Goal: Task Accomplishment & Management: Manage account settings

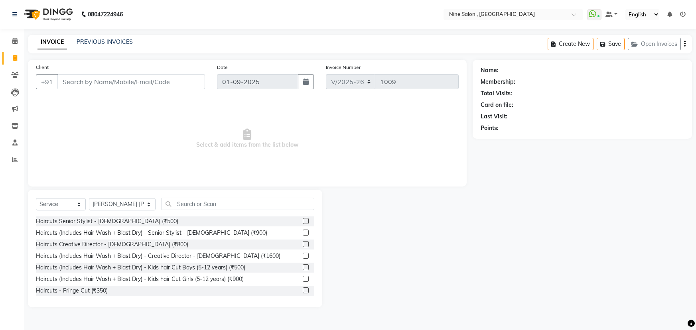
select select "7341"
select select "service"
select select "83991"
click at [195, 209] on input "text" at bounding box center [238, 204] width 153 height 12
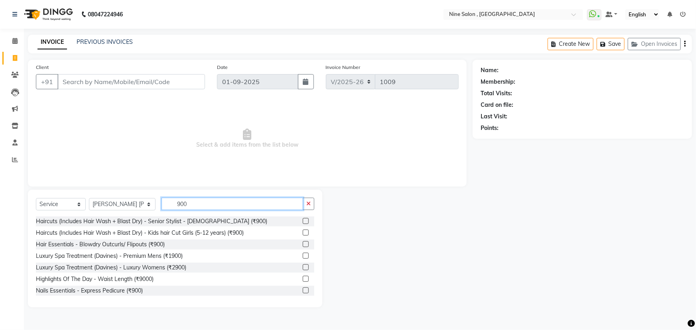
type input "900"
click at [303, 225] on div at bounding box center [305, 222] width 5 height 8
click at [303, 222] on label at bounding box center [306, 221] width 6 height 6
click at [303, 222] on input "checkbox" at bounding box center [305, 221] width 5 height 5
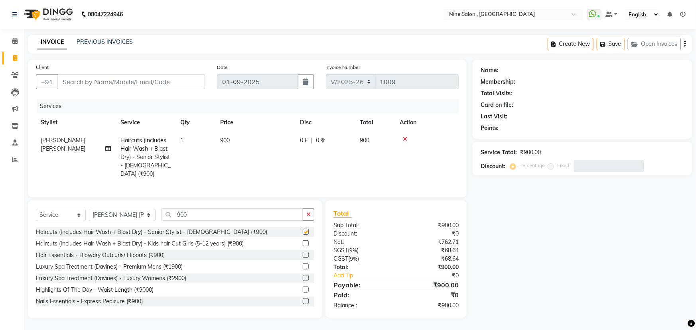
checkbox input "false"
click at [229, 218] on div "Select Service Product Membership Package Voucher Prepaid Gift Card Select Styl…" at bounding box center [175, 218] width 278 height 19
click at [224, 213] on input "900" at bounding box center [233, 215] width 142 height 12
type input "9"
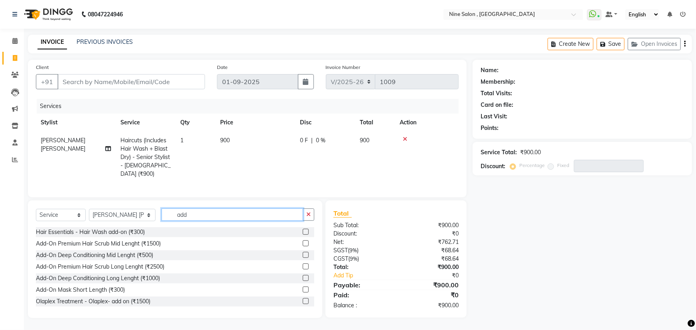
type input "add"
click at [303, 229] on label at bounding box center [306, 232] width 6 height 6
click at [303, 230] on input "checkbox" at bounding box center [305, 232] width 5 height 5
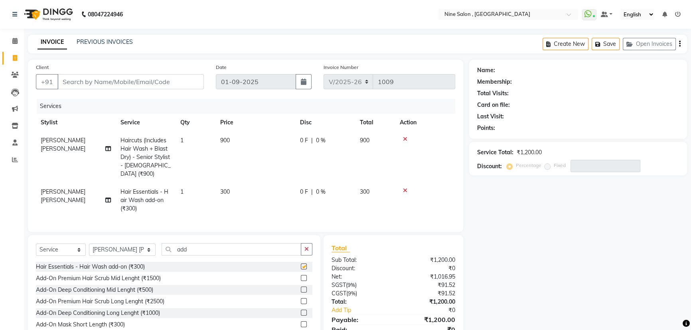
checkbox input "false"
click at [150, 83] on input "Client" at bounding box center [130, 81] width 146 height 15
type input "8"
type input "0"
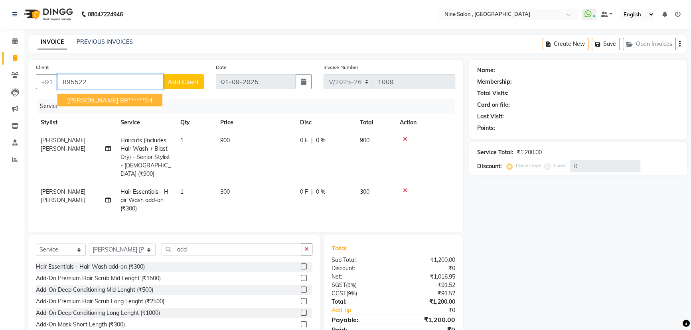
click at [110, 96] on span "[PERSON_NAME]" at bounding box center [92, 100] width 51 height 8
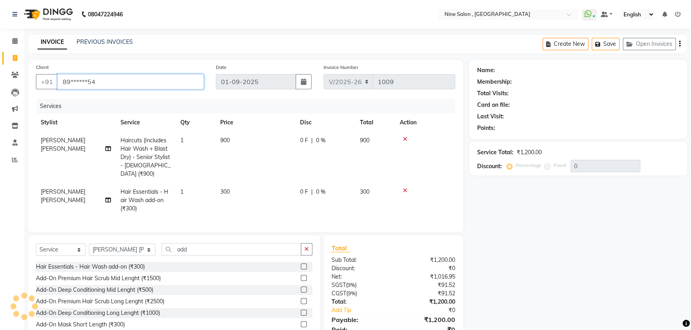
type input "89******54"
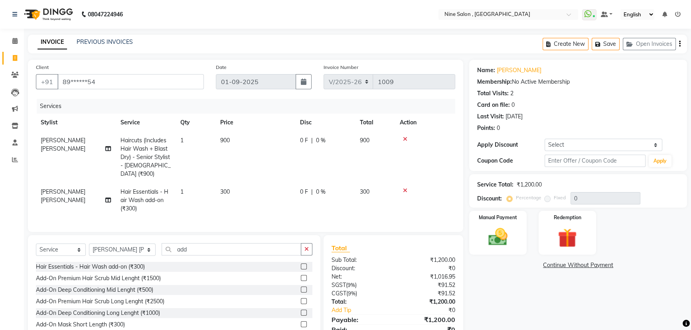
scroll to position [32, 0]
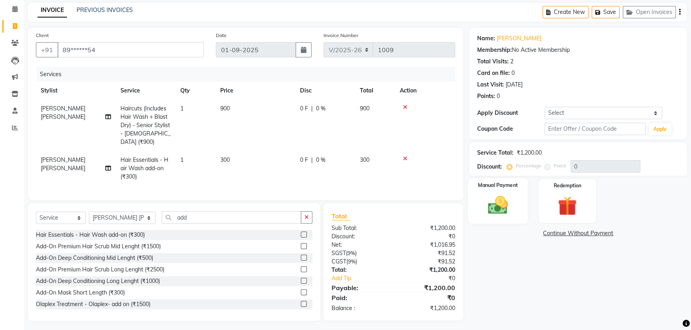
click at [509, 204] on img at bounding box center [498, 205] width 32 height 23
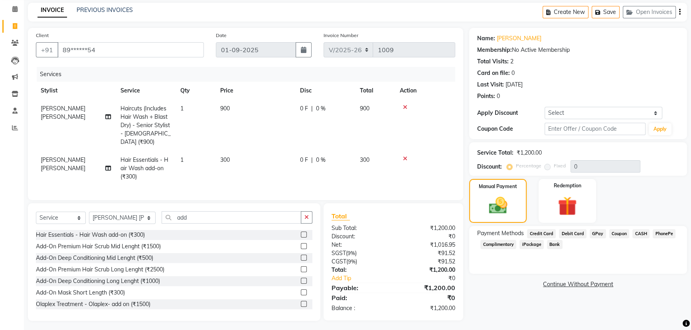
click at [638, 231] on span "CASH" at bounding box center [640, 233] width 17 height 9
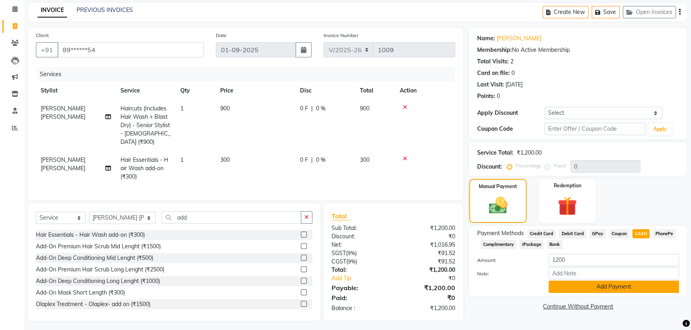
click at [601, 286] on button "Add Payment" at bounding box center [613, 287] width 130 height 12
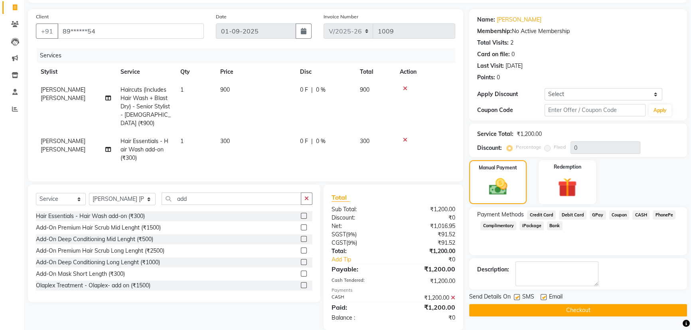
scroll to position [60, 0]
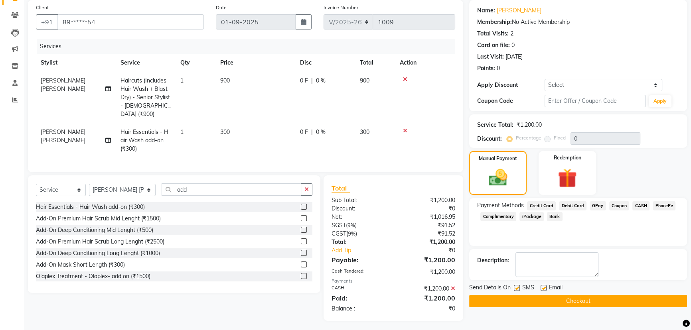
click at [583, 304] on button "Checkout" at bounding box center [578, 301] width 218 height 12
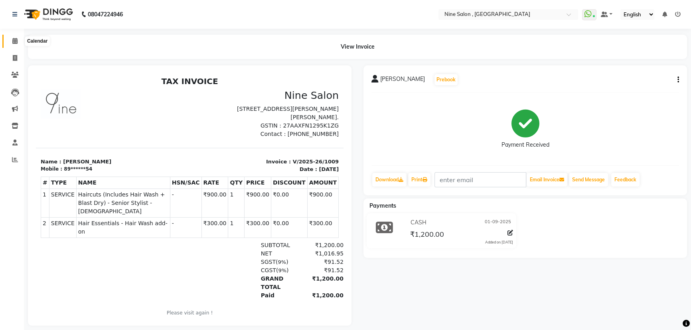
click at [11, 42] on span at bounding box center [15, 41] width 14 height 9
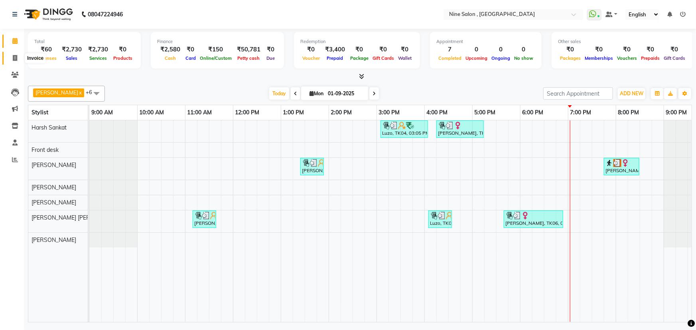
click at [14, 55] on icon at bounding box center [15, 58] width 4 height 6
select select "7341"
select select "service"
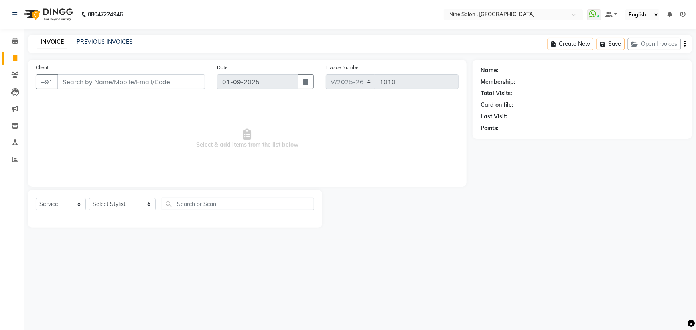
click at [157, 81] on input "Client" at bounding box center [131, 81] width 148 height 15
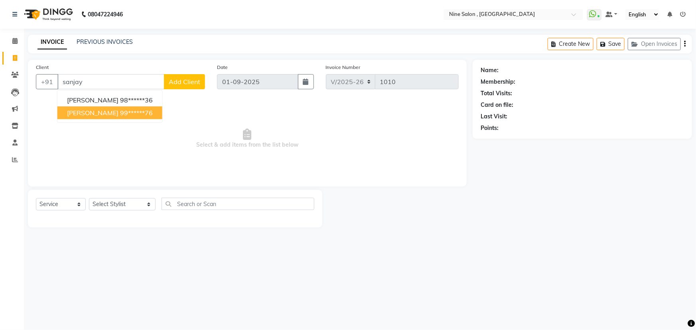
click at [91, 110] on span "[PERSON_NAME]" at bounding box center [92, 113] width 51 height 8
type input "99******76"
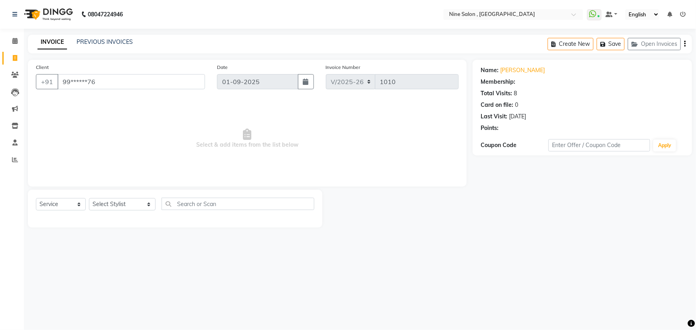
select select "1: Object"
click at [131, 207] on select "Select Stylist [PERSON_NAME] Front desk Harsh Sankat [PERSON_NAME] [PERSON_NAME…" at bounding box center [122, 204] width 67 height 12
select select "66158"
click at [89, 198] on select "Select Stylist [PERSON_NAME] Front desk Harsh Sankat [PERSON_NAME] [PERSON_NAME…" at bounding box center [122, 204] width 67 height 12
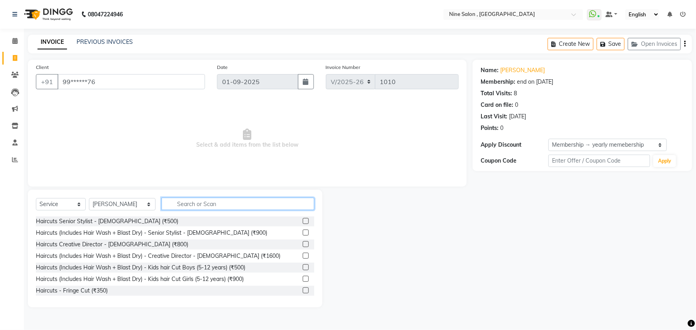
click at [200, 205] on input "text" at bounding box center [238, 204] width 153 height 12
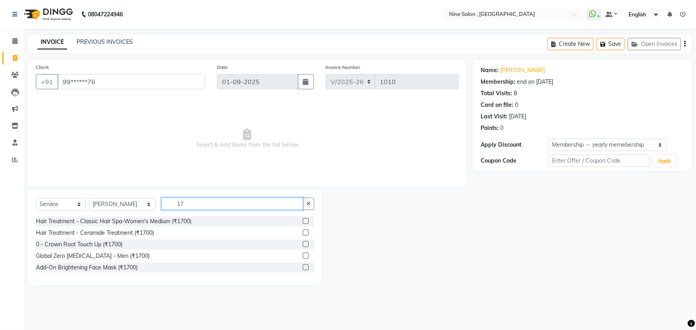
type input "17"
click at [306, 258] on label at bounding box center [306, 256] width 6 height 6
click at [306, 258] on input "checkbox" at bounding box center [305, 256] width 5 height 5
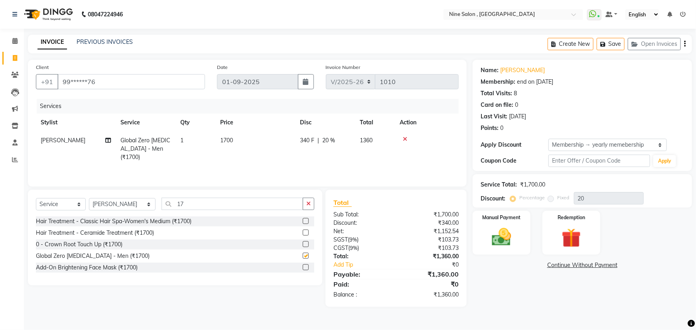
checkbox input "false"
click at [263, 205] on input "17" at bounding box center [233, 204] width 142 height 12
type input "1"
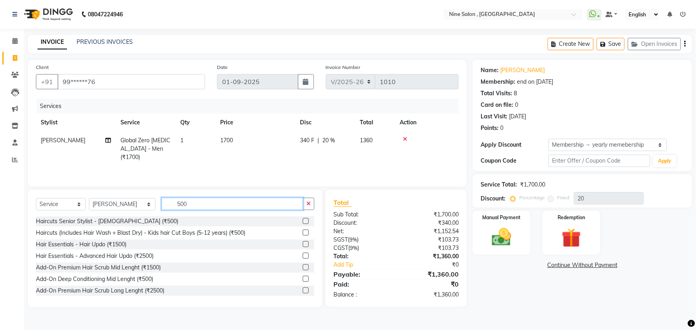
type input "500"
click at [303, 221] on label at bounding box center [306, 221] width 6 height 6
click at [303, 221] on input "checkbox" at bounding box center [305, 221] width 5 height 5
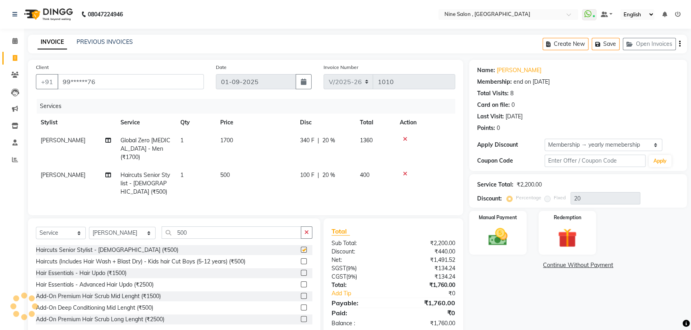
checkbox input "false"
click at [138, 227] on select "Select Stylist [PERSON_NAME] Front desk Harsh Sankat [PERSON_NAME] [PERSON_NAME…" at bounding box center [122, 233] width 67 height 12
select select "64471"
click at [89, 227] on select "Select Stylist [PERSON_NAME] Front desk Harsh Sankat [PERSON_NAME] [PERSON_NAME…" at bounding box center [122, 233] width 67 height 12
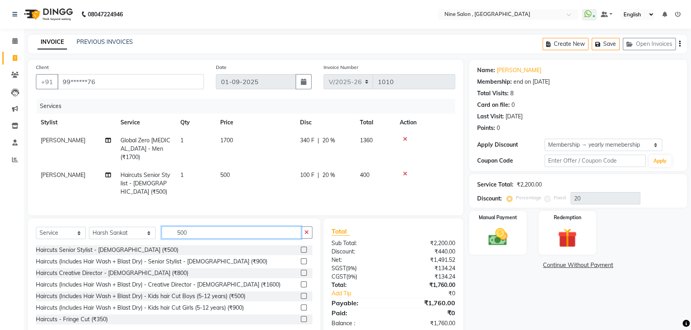
click at [212, 227] on input "500" at bounding box center [232, 233] width 140 height 12
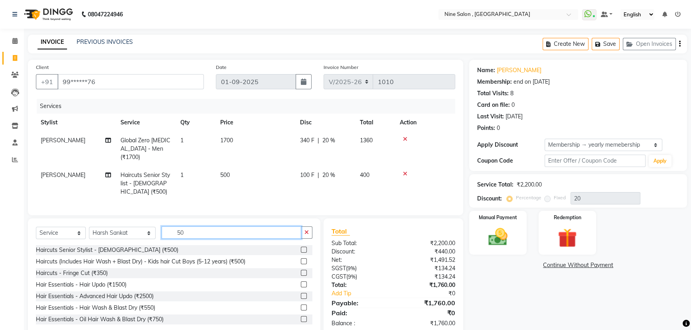
type input "5"
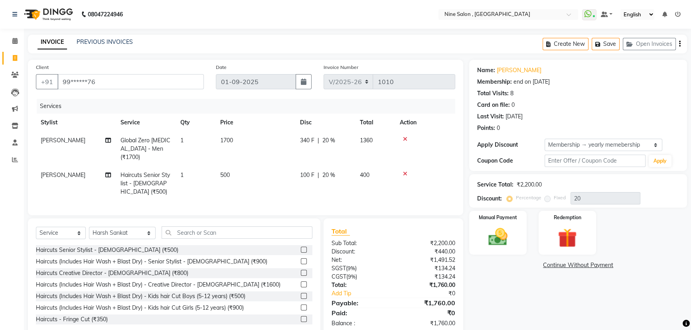
click at [574, 70] on div "Name: [PERSON_NAME]" at bounding box center [578, 70] width 202 height 8
click at [172, 227] on input "text" at bounding box center [237, 233] width 151 height 12
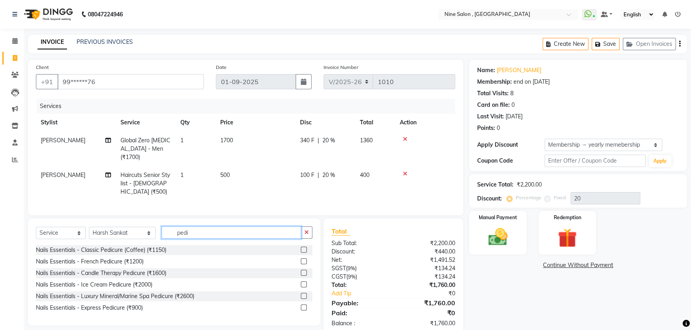
type input "pedi"
click at [303, 247] on label at bounding box center [304, 250] width 6 height 6
click at [303, 248] on input "checkbox" at bounding box center [303, 250] width 5 height 5
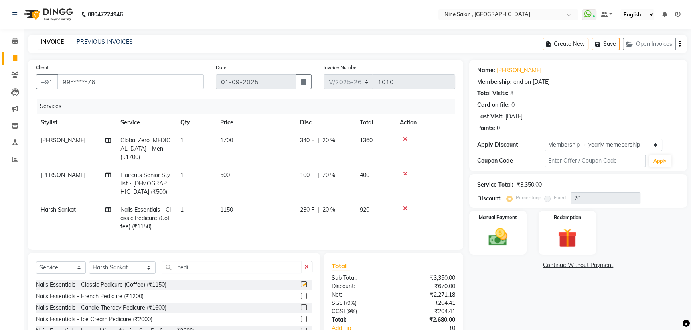
checkbox input "false"
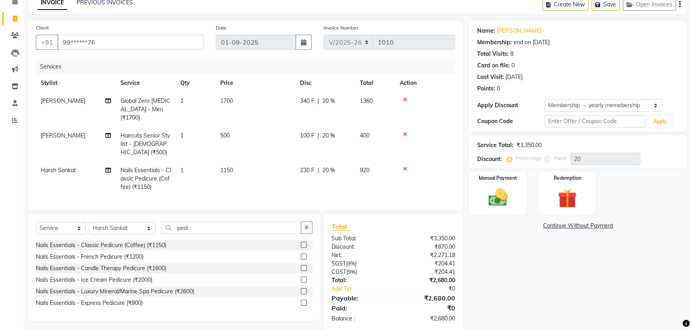
scroll to position [41, 0]
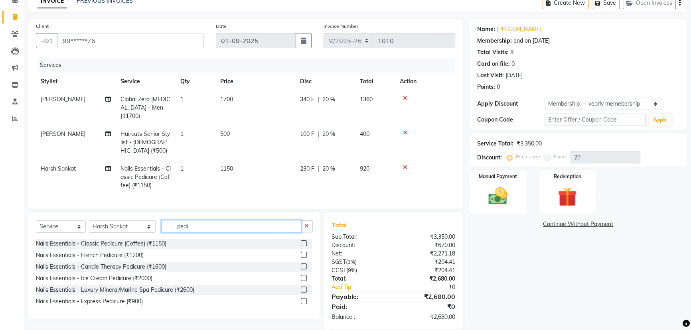
click at [207, 220] on input "pedi" at bounding box center [232, 226] width 140 height 12
type input "p"
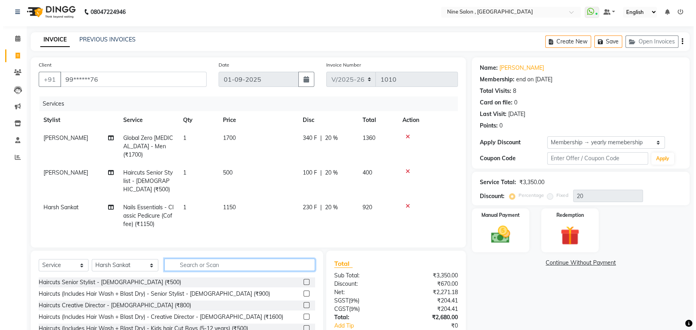
scroll to position [0, 0]
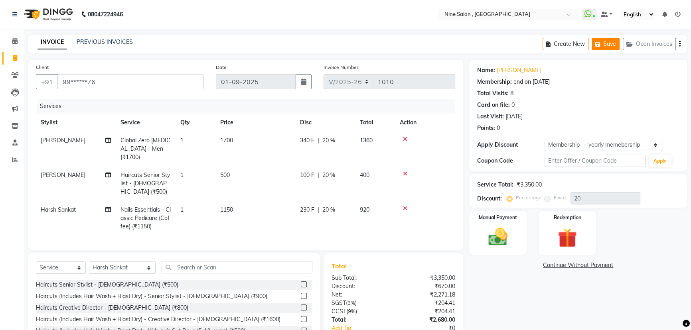
click at [600, 44] on icon "button" at bounding box center [599, 44] width 8 height 6
click at [13, 58] on icon at bounding box center [15, 58] width 4 height 6
select select "service"
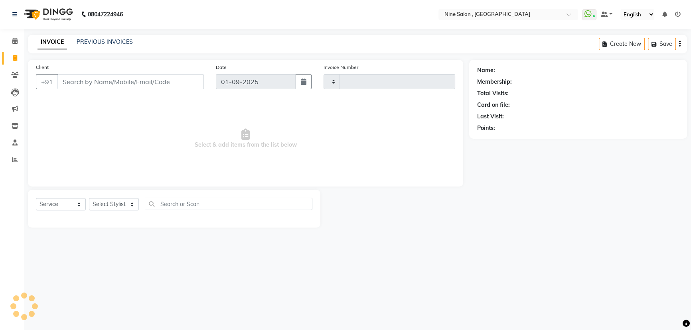
type input "1010"
select select "7341"
click at [124, 87] on input "Client" at bounding box center [131, 81] width 148 height 15
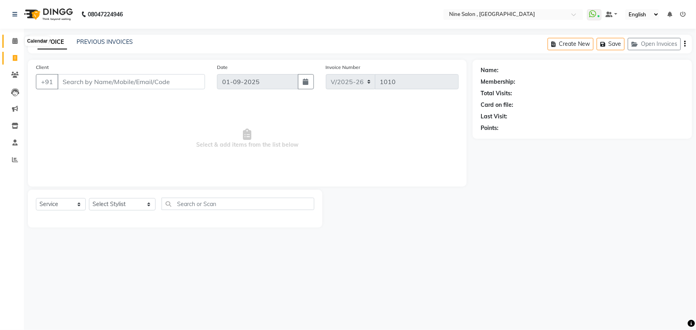
drag, startPoint x: 18, startPoint y: 37, endPoint x: 150, endPoint y: 3, distance: 136.2
click at [18, 37] on span at bounding box center [15, 41] width 14 height 9
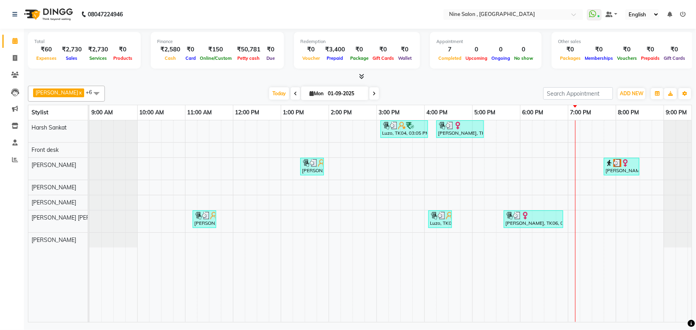
click at [291, 89] on span at bounding box center [296, 93] width 10 height 12
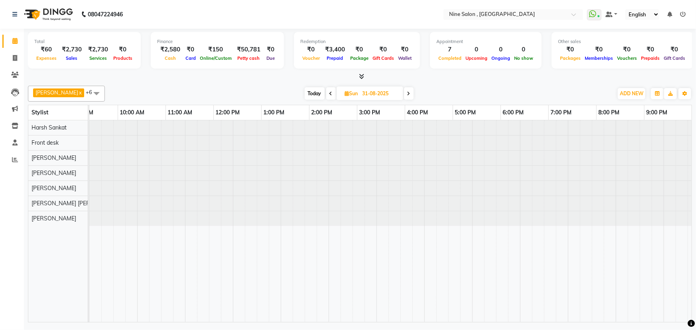
scroll to position [0, 20]
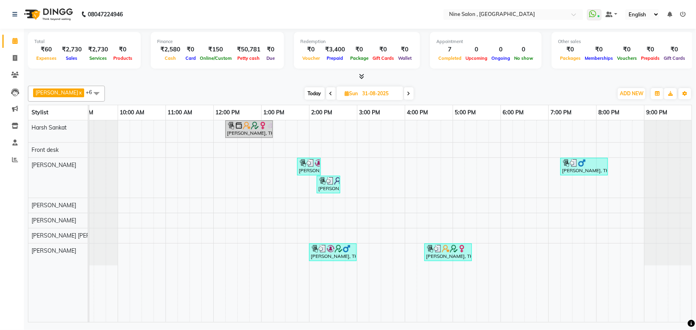
click at [327, 94] on span at bounding box center [331, 93] width 10 height 12
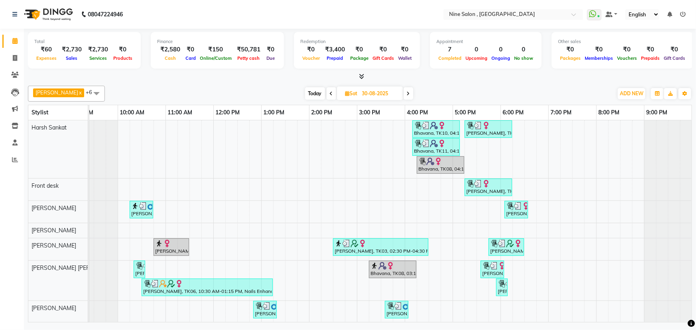
click at [327, 94] on span at bounding box center [332, 93] width 10 height 12
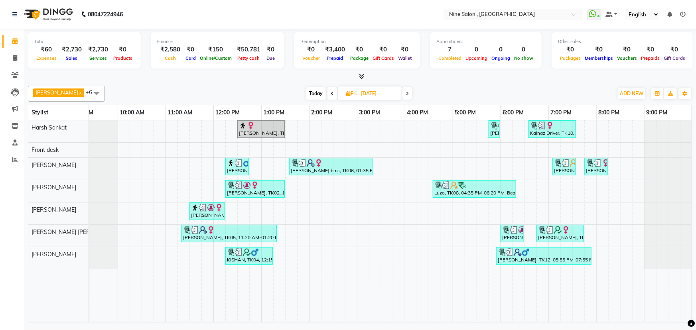
click at [327, 93] on span at bounding box center [332, 93] width 10 height 12
type input "[DATE]"
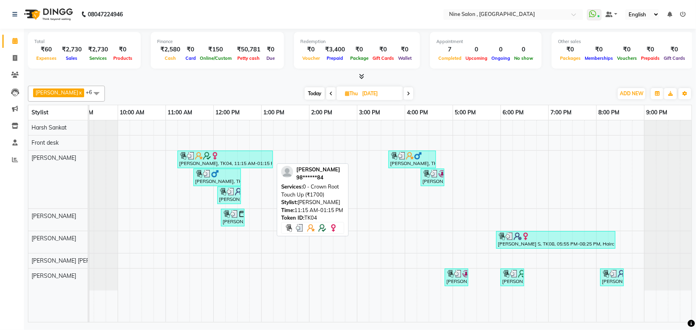
click at [183, 157] on img at bounding box center [183, 156] width 8 height 8
select select "3"
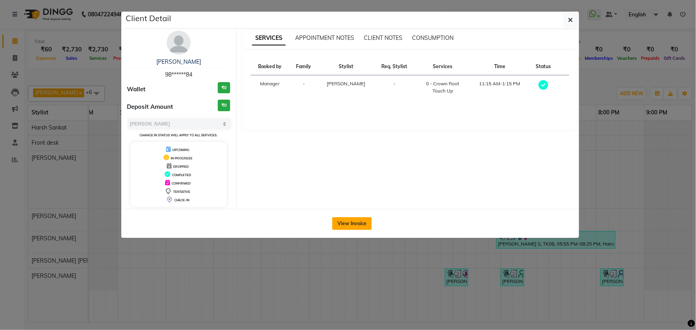
click at [345, 223] on button "View Invoice" at bounding box center [351, 223] width 39 height 13
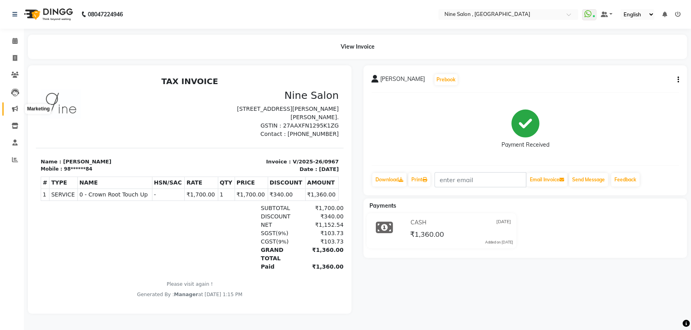
click at [17, 111] on icon at bounding box center [15, 109] width 6 height 6
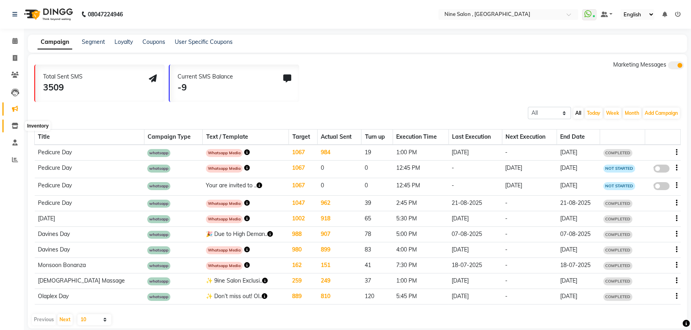
click at [17, 125] on icon at bounding box center [15, 126] width 7 height 6
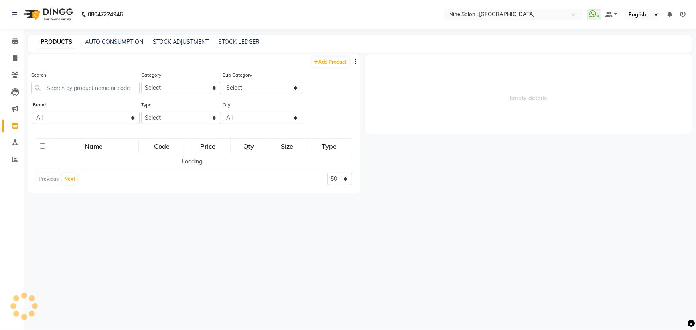
select select
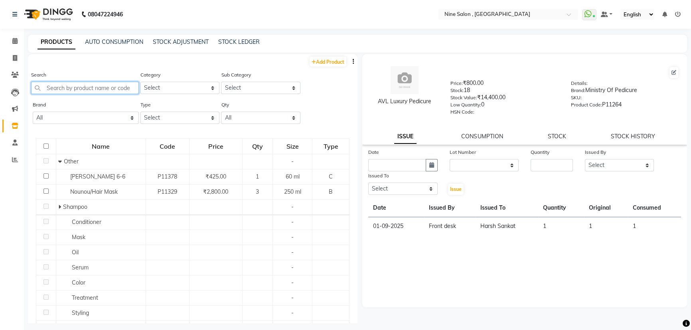
click at [44, 91] on input "text" at bounding box center [85, 88] width 108 height 12
click at [18, 35] on link "Calendar" at bounding box center [11, 41] width 19 height 13
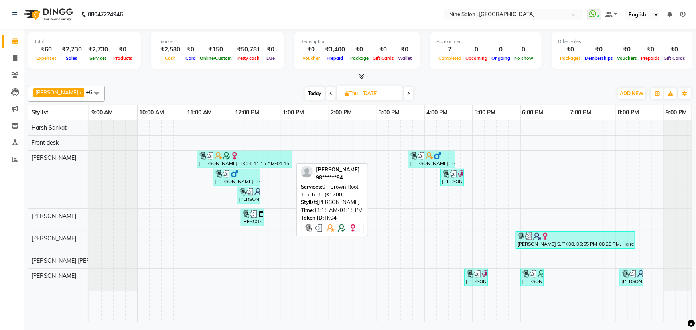
click at [225, 158] on img at bounding box center [227, 156] width 8 height 8
select select "3"
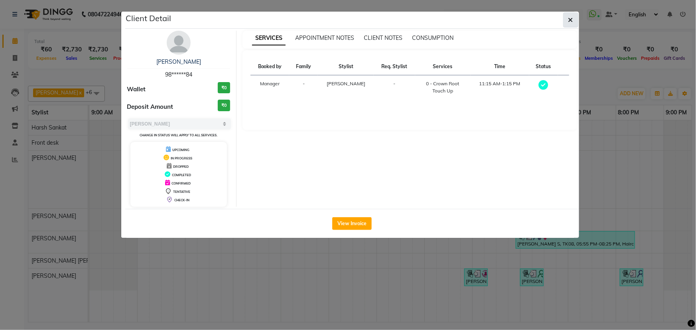
click at [569, 26] on button "button" at bounding box center [570, 19] width 15 height 15
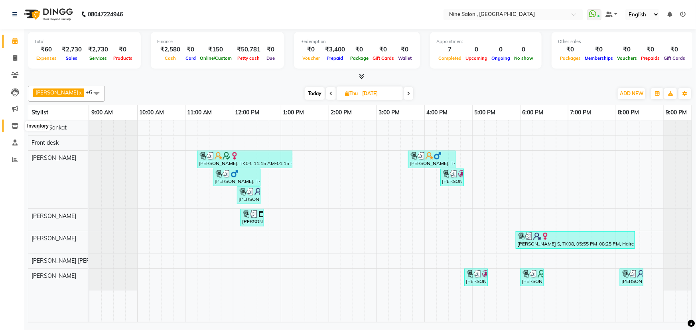
click at [15, 128] on icon at bounding box center [15, 126] width 7 height 6
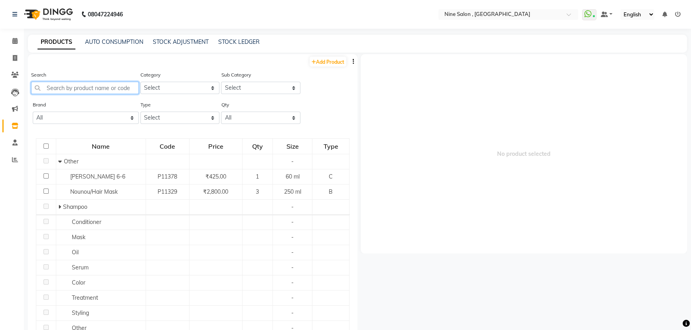
click at [79, 90] on input "text" at bounding box center [85, 88] width 108 height 12
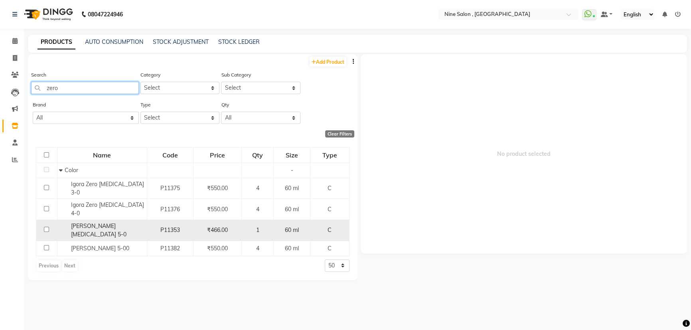
type input "zero"
click at [46, 227] on input "checkbox" at bounding box center [46, 229] width 5 height 5
checkbox input "true"
select select
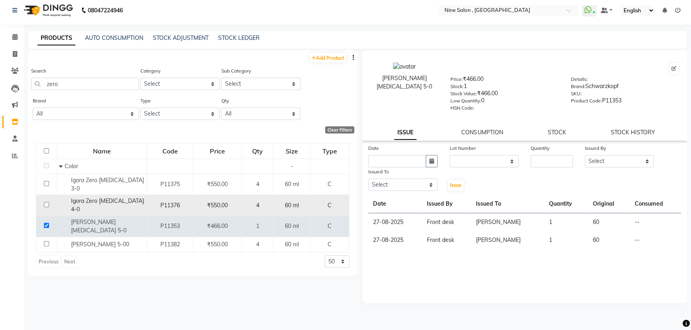
scroll to position [5, 0]
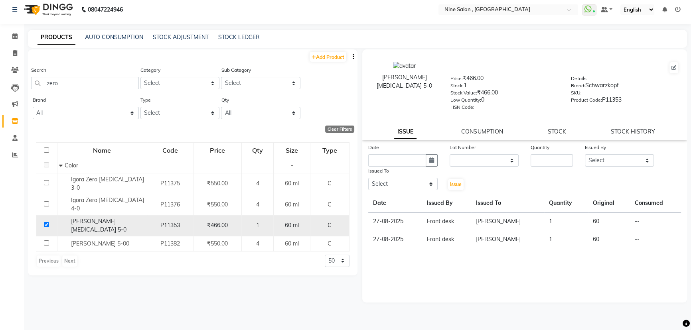
click at [43, 215] on td at bounding box center [46, 225] width 21 height 21
click at [46, 222] on input "checkbox" at bounding box center [46, 224] width 5 height 5
checkbox input "false"
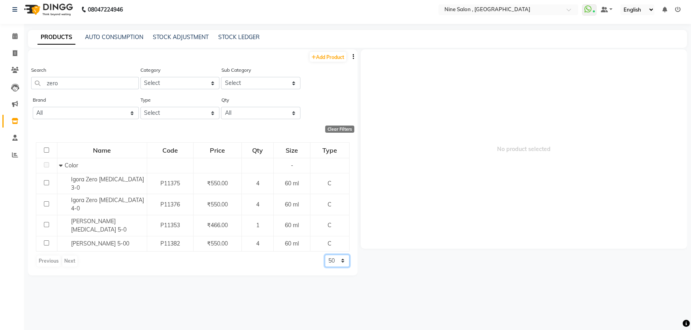
click at [343, 255] on select "50 100 500" at bounding box center [337, 261] width 25 height 12
select select "100"
click at [325, 255] on select "50 100 500" at bounding box center [337, 261] width 25 height 12
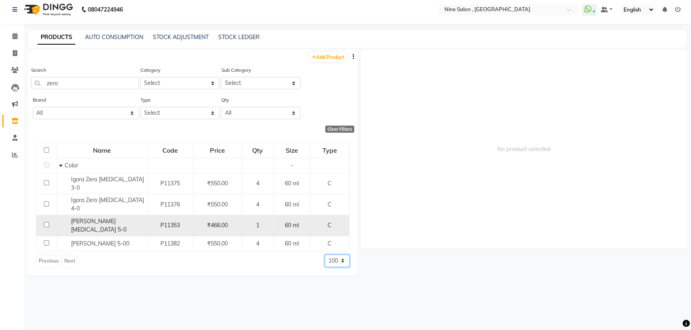
scroll to position [0, 0]
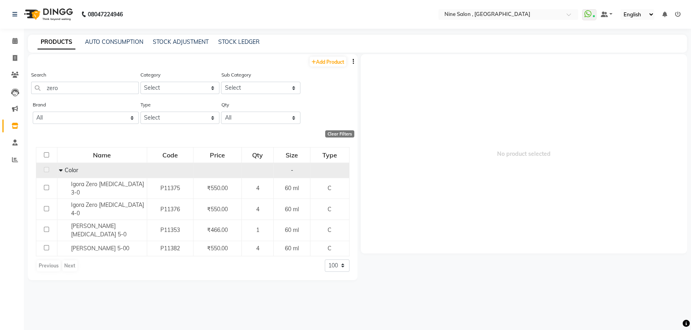
click at [59, 171] on icon at bounding box center [61, 171] width 4 height 6
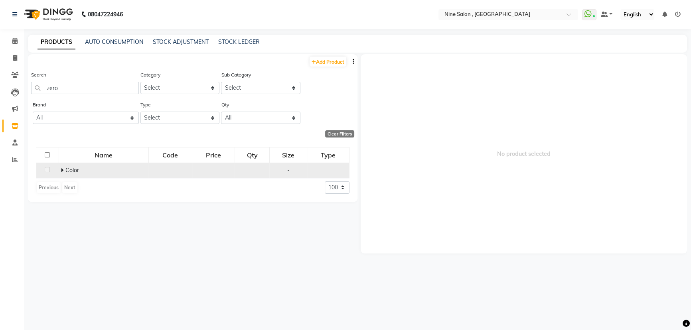
click at [59, 171] on td "Color" at bounding box center [104, 170] width 90 height 15
click at [60, 171] on td "Color" at bounding box center [104, 170] width 90 height 15
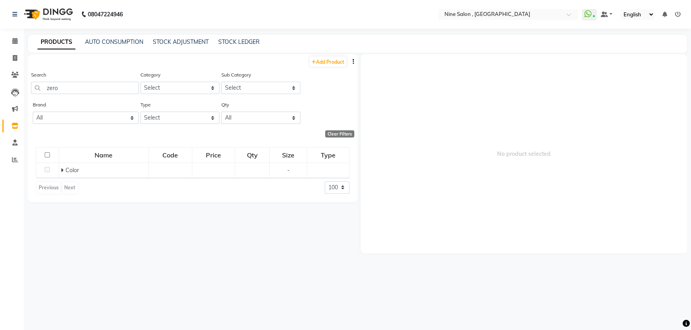
click at [65, 171] on span at bounding box center [63, 170] width 5 height 7
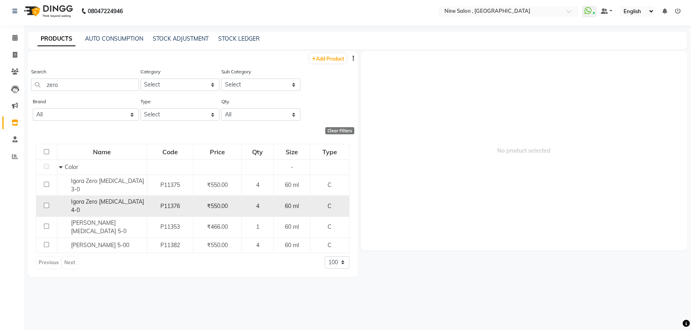
scroll to position [5, 0]
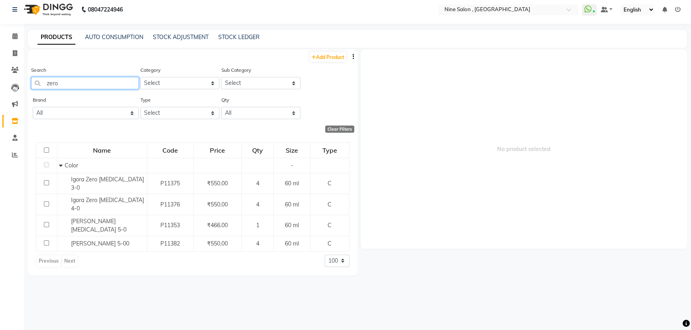
click at [77, 84] on input "zero" at bounding box center [85, 83] width 108 height 12
type input "z"
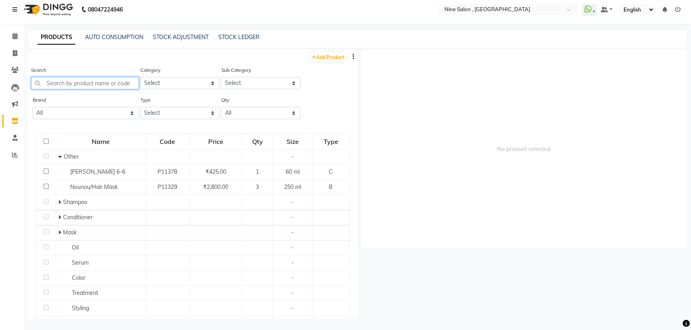
click at [68, 84] on input "text" at bounding box center [85, 83] width 108 height 12
type input "5"
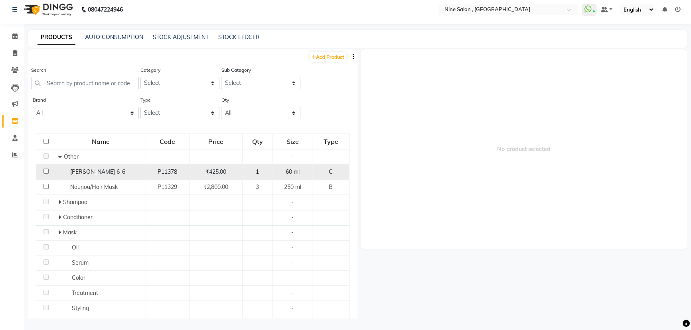
click at [42, 170] on td at bounding box center [46, 172] width 20 height 15
click at [45, 172] on input "checkbox" at bounding box center [45, 171] width 5 height 5
checkbox input "true"
select select
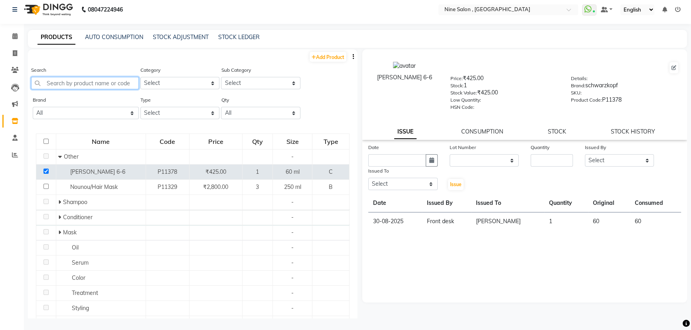
click at [77, 83] on input "text" at bounding box center [85, 83] width 108 height 12
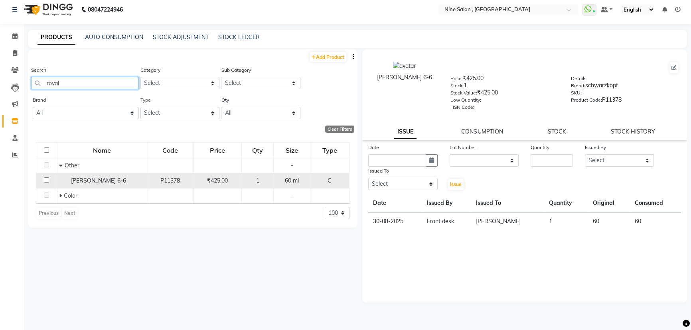
type input "royal"
click at [47, 179] on input "checkbox" at bounding box center [46, 179] width 5 height 5
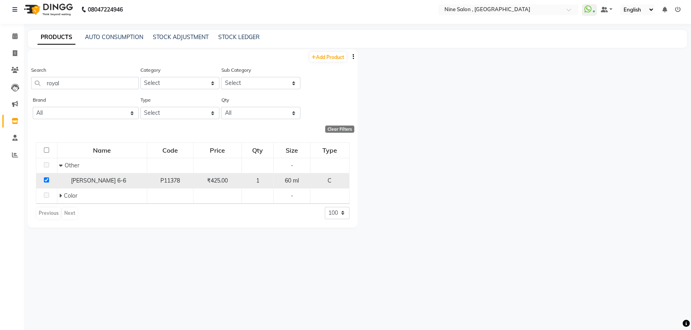
click at [44, 181] on input "checkbox" at bounding box center [46, 179] width 5 height 5
checkbox input "false"
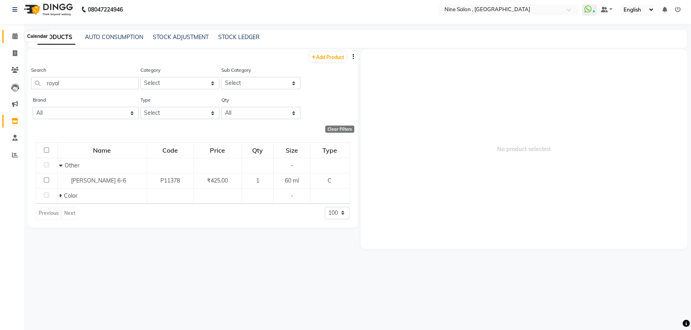
click at [16, 34] on icon at bounding box center [14, 36] width 5 height 6
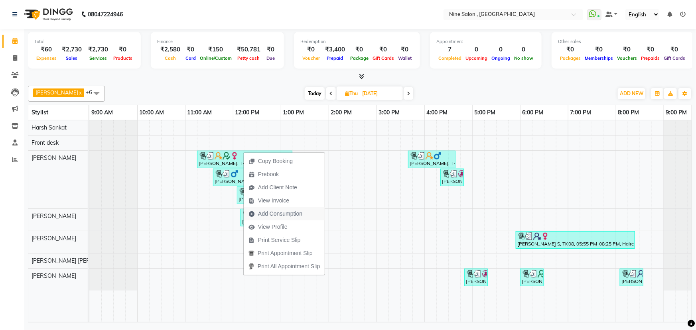
click at [274, 213] on span "Add Consumption" at bounding box center [280, 214] width 44 height 8
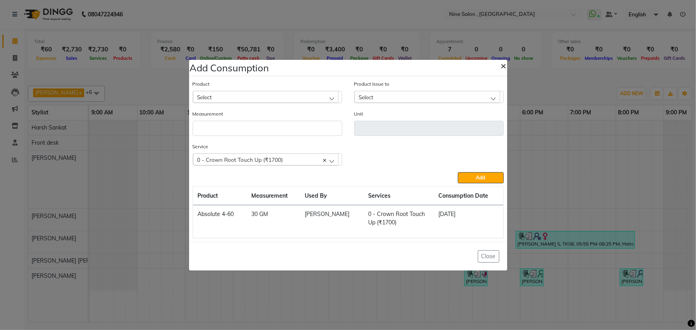
click at [505, 67] on span "×" at bounding box center [504, 65] width 6 height 12
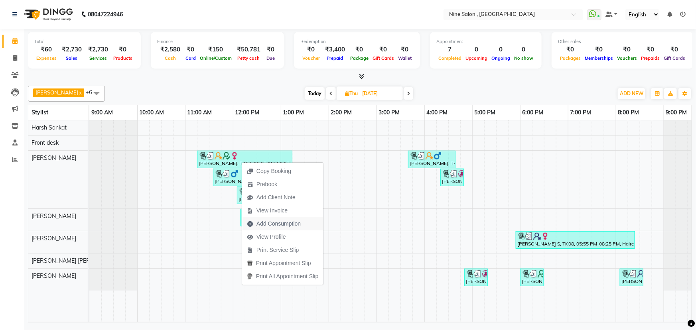
click at [289, 220] on span "Add Consumption" at bounding box center [278, 224] width 44 height 8
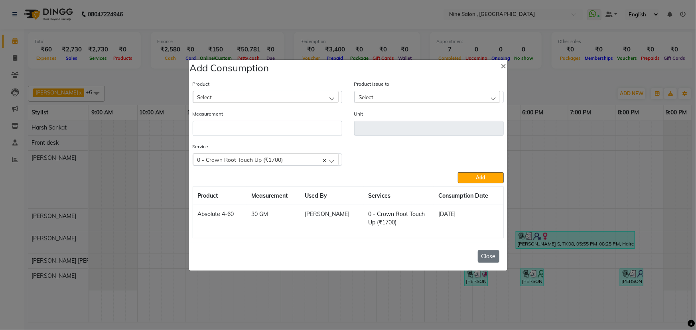
click at [483, 261] on button "Close" at bounding box center [489, 256] width 22 height 12
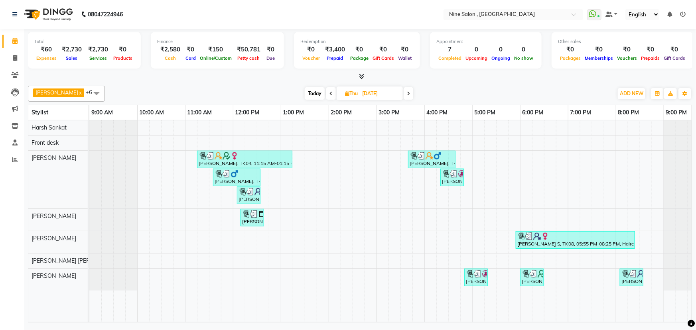
click at [407, 101] on div "[PERSON_NAME] x Harsh Sankat x [PERSON_NAME] [PERSON_NAME] x [PERSON_NAME] x Sa…" at bounding box center [360, 203] width 664 height 240
click at [407, 94] on icon at bounding box center [408, 93] width 3 height 5
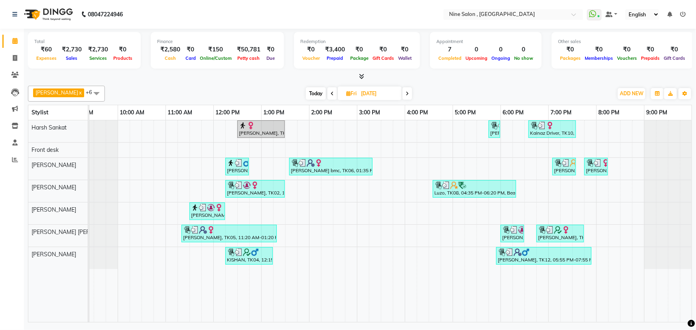
click at [406, 94] on icon at bounding box center [407, 93] width 3 height 5
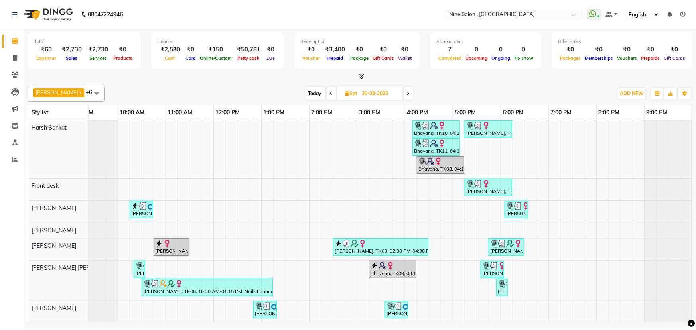
click at [407, 94] on icon at bounding box center [408, 93] width 3 height 5
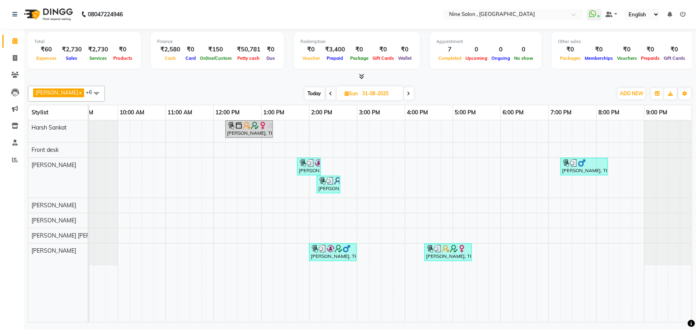
click at [407, 94] on icon at bounding box center [408, 93] width 3 height 5
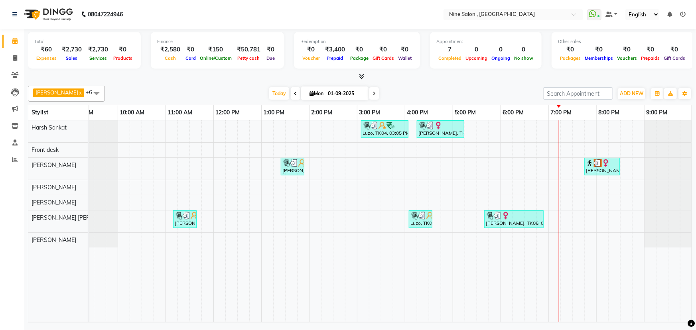
click at [373, 92] on icon at bounding box center [374, 93] width 3 height 5
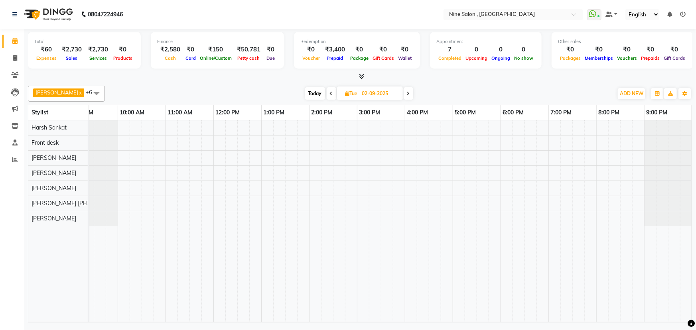
click at [327, 88] on span at bounding box center [332, 93] width 10 height 12
type input "01-09-2025"
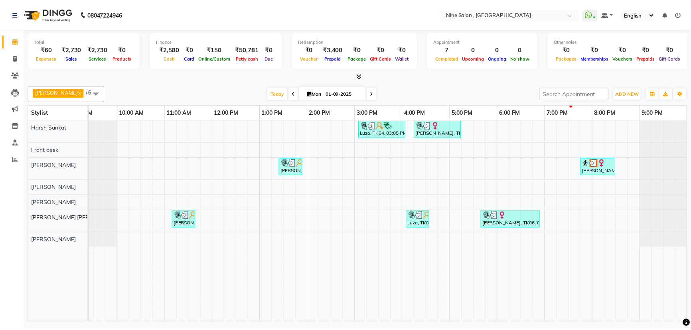
scroll to position [0, 0]
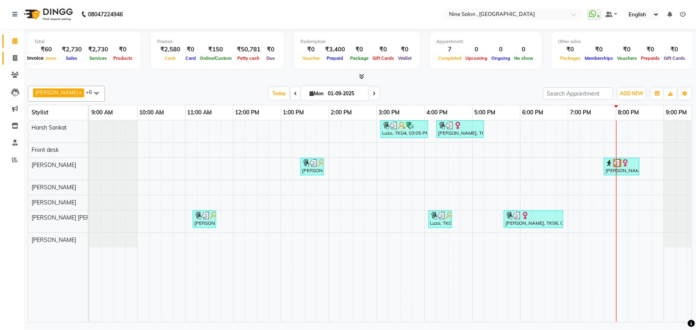
click at [10, 57] on span at bounding box center [15, 58] width 14 height 9
select select "7341"
select select "service"
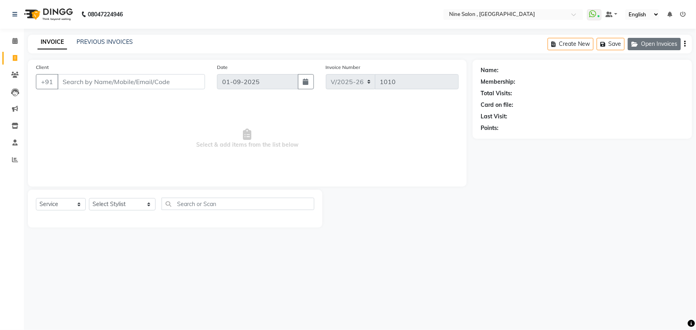
click at [637, 41] on icon "button" at bounding box center [636, 44] width 10 height 6
click at [651, 45] on button "Open Invoices" at bounding box center [654, 44] width 53 height 12
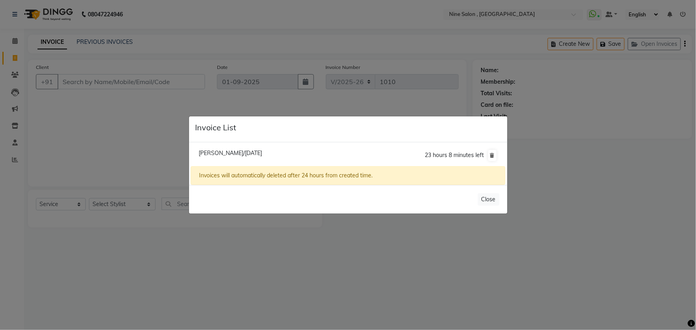
click at [256, 152] on span "[PERSON_NAME]/[DATE]" at bounding box center [230, 153] width 63 height 7
type input "99******76"
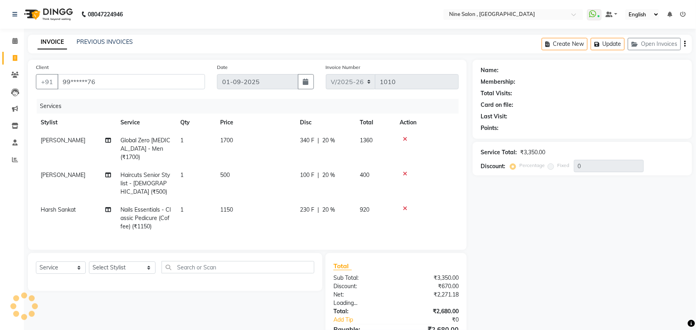
type input "20"
select select "1: Object"
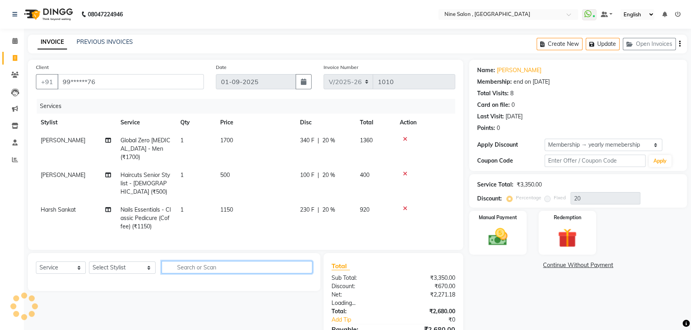
click at [228, 261] on input "text" at bounding box center [237, 267] width 151 height 12
type input "c"
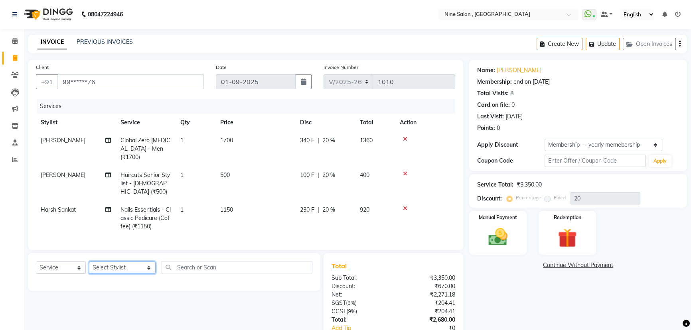
click at [133, 262] on select "Select Stylist [PERSON_NAME] Front desk Harsh Sankat [PERSON_NAME] [PERSON_NAME…" at bounding box center [122, 268] width 67 height 12
click at [89, 262] on select "Select Stylist [PERSON_NAME] Front desk Harsh Sankat [PERSON_NAME] [PERSON_NAME…" at bounding box center [122, 268] width 67 height 12
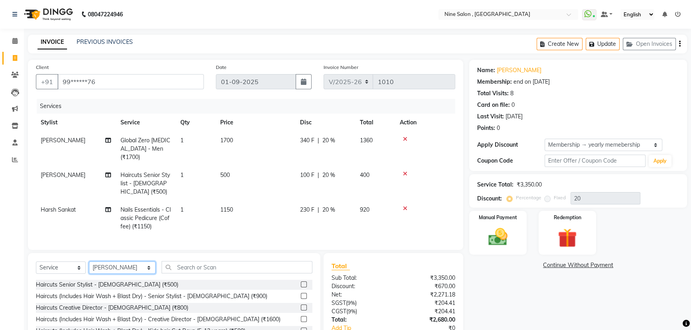
click at [136, 262] on select "Select Stylist [PERSON_NAME] Front desk Harsh Sankat [PERSON_NAME] [PERSON_NAME…" at bounding box center [122, 268] width 67 height 12
click at [89, 262] on select "Select Stylist [PERSON_NAME] Front desk Harsh Sankat [PERSON_NAME] [PERSON_NAME…" at bounding box center [122, 268] width 67 height 12
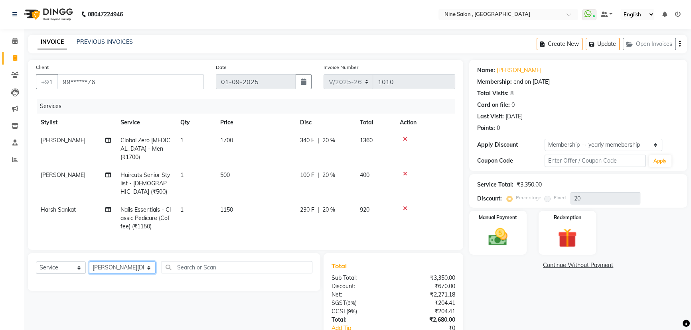
click at [136, 262] on select "Select Stylist [PERSON_NAME] Front desk Harsh Sankat [PERSON_NAME] [PERSON_NAME…" at bounding box center [122, 268] width 67 height 12
select select "69878"
click at [89, 262] on select "Select Stylist [PERSON_NAME] Front desk Harsh Sankat [PERSON_NAME] [PERSON_NAME…" at bounding box center [122, 268] width 67 height 12
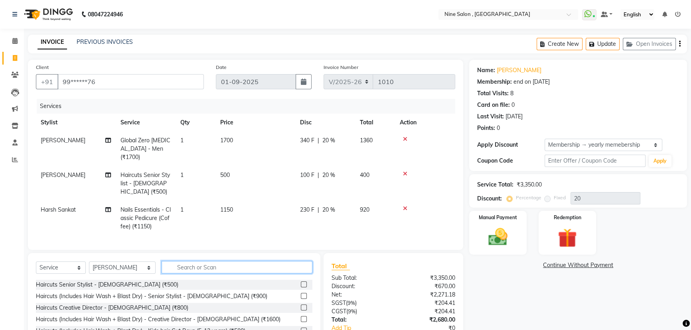
click at [249, 261] on input "text" at bounding box center [237, 267] width 151 height 12
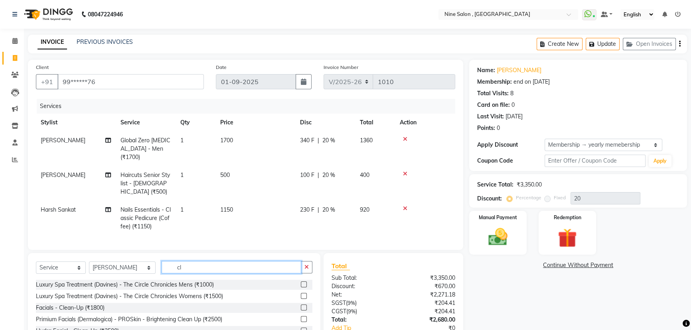
type input "c"
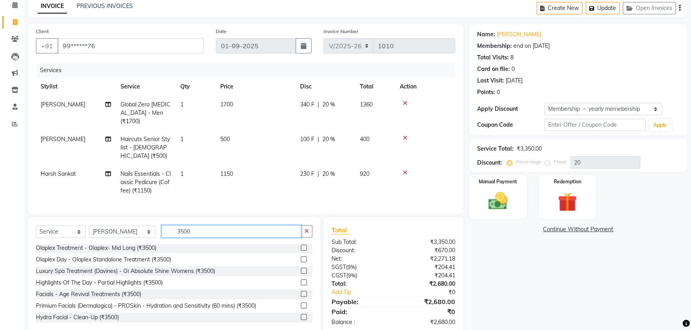
scroll to position [36, 0]
type input "3500"
click at [301, 314] on label at bounding box center [304, 317] width 6 height 6
click at [301, 315] on input "checkbox" at bounding box center [303, 317] width 5 height 5
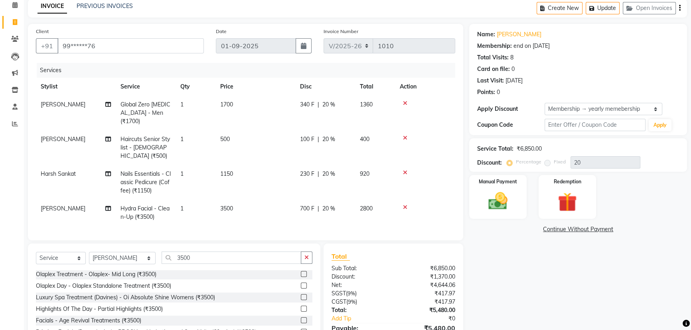
checkbox input "false"
drag, startPoint x: 207, startPoint y: 240, endPoint x: 158, endPoint y: 238, distance: 48.7
click at [158, 244] on div "Select Service Product Membership Package Voucher Prepaid Gift Card Select Styl…" at bounding box center [174, 303] width 292 height 118
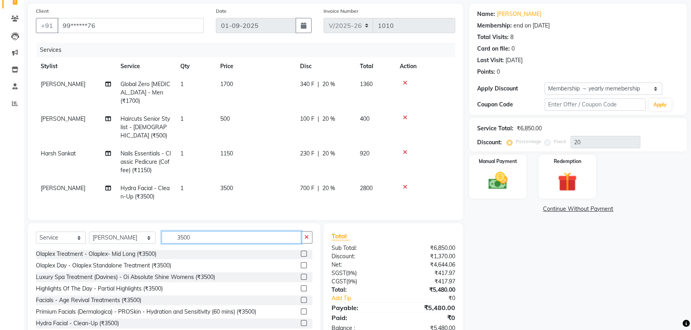
scroll to position [68, 0]
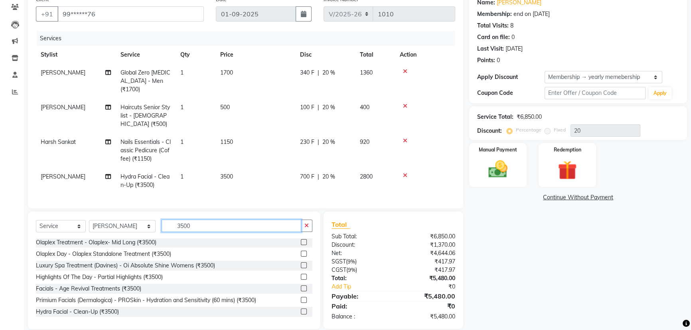
click at [268, 220] on input "3500" at bounding box center [232, 226] width 140 height 12
type input "3"
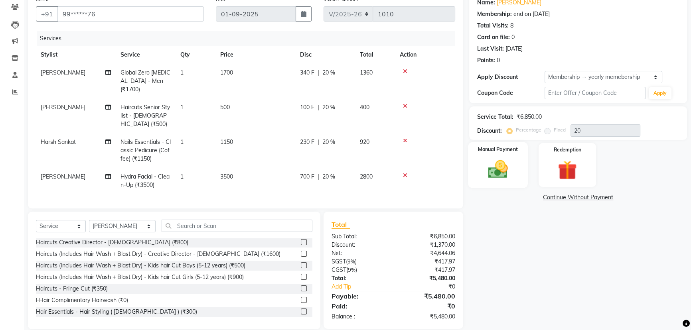
click at [507, 163] on img at bounding box center [498, 169] width 32 height 23
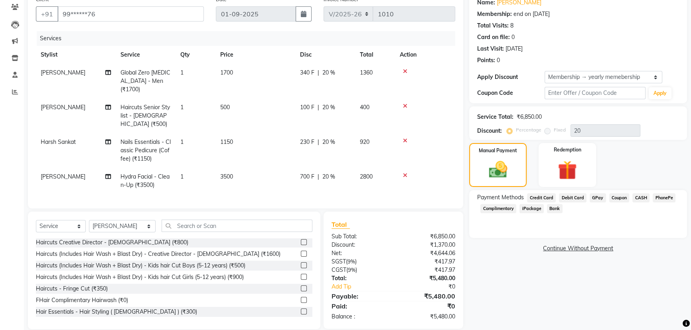
click at [639, 199] on span "CASH" at bounding box center [640, 197] width 17 height 9
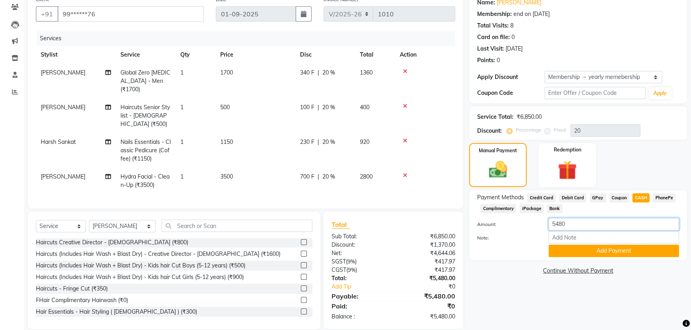
click at [582, 225] on input "5480" at bounding box center [613, 224] width 130 height 12
click at [580, 249] on button "Add Payment" at bounding box center [613, 251] width 130 height 12
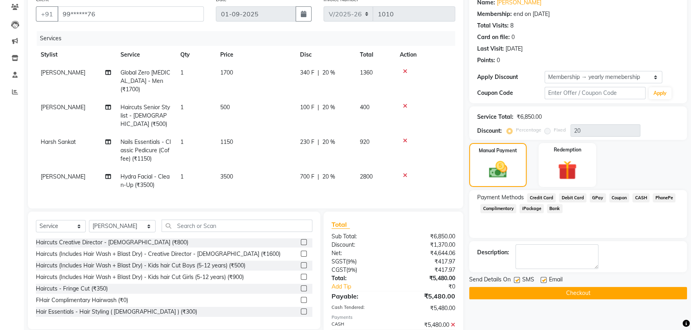
click at [571, 296] on button "Checkout" at bounding box center [578, 293] width 218 height 12
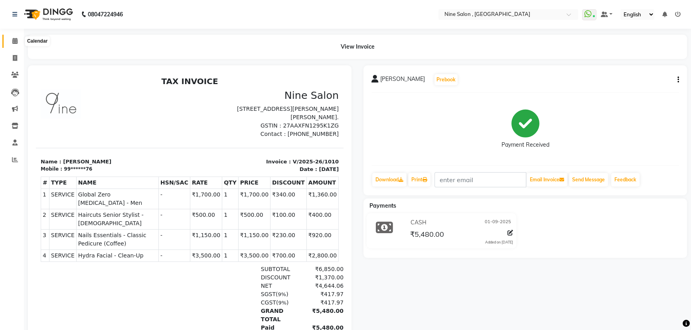
click at [14, 41] on icon at bounding box center [14, 41] width 5 height 6
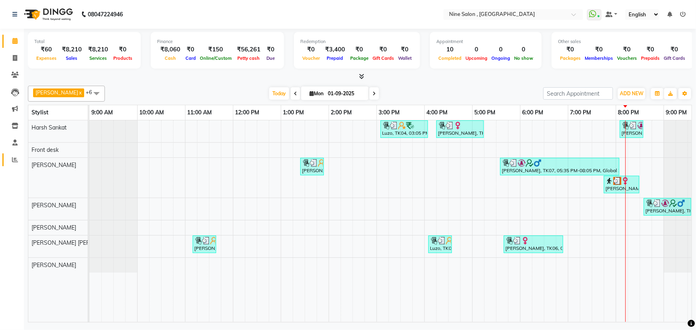
click at [18, 157] on icon at bounding box center [15, 160] width 6 height 6
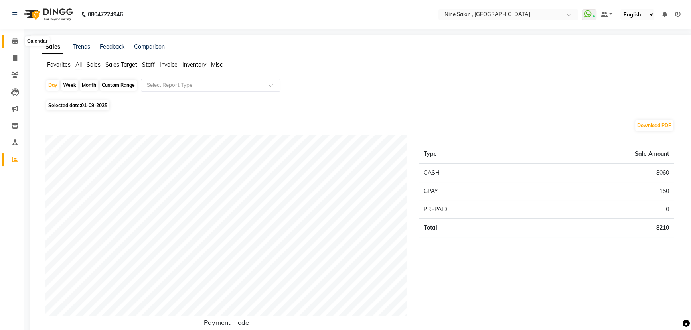
click at [10, 40] on span at bounding box center [15, 41] width 14 height 9
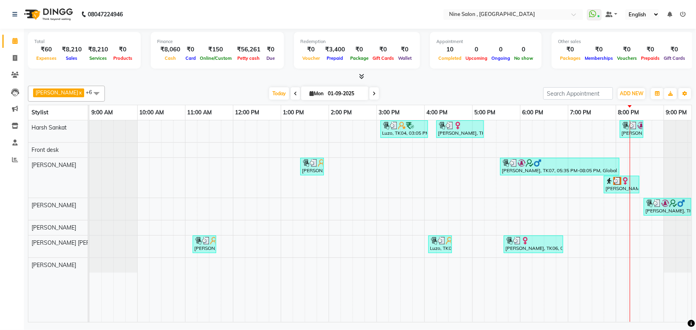
click at [242, 80] on div at bounding box center [360, 77] width 664 height 8
click at [15, 160] on icon at bounding box center [15, 160] width 6 height 6
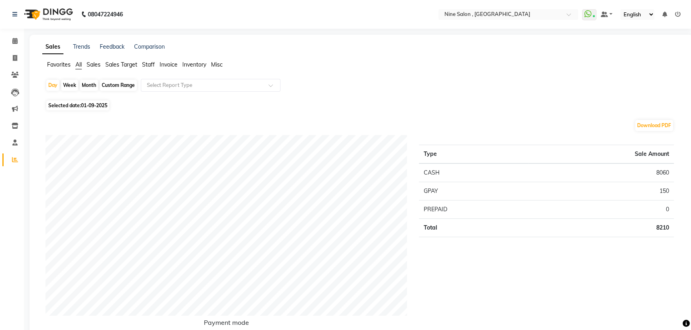
click at [554, 300] on div "Type Sale Amount CASH 8060 GPAY 150 PREPAID 0 Total 8210" at bounding box center [546, 237] width 267 height 204
click at [13, 49] on li "Calendar" at bounding box center [12, 41] width 24 height 17
click at [14, 42] on icon at bounding box center [14, 41] width 5 height 6
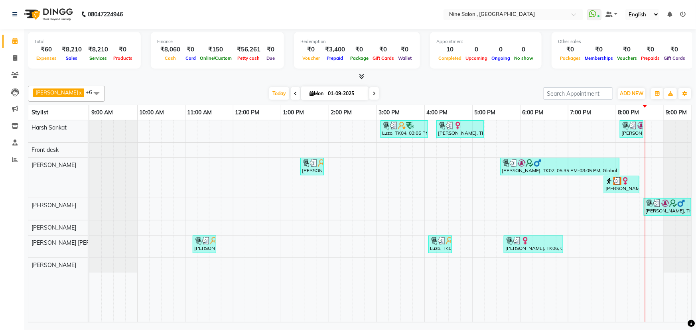
scroll to position [0, 20]
